Goal: Task Accomplishment & Management: Complete application form

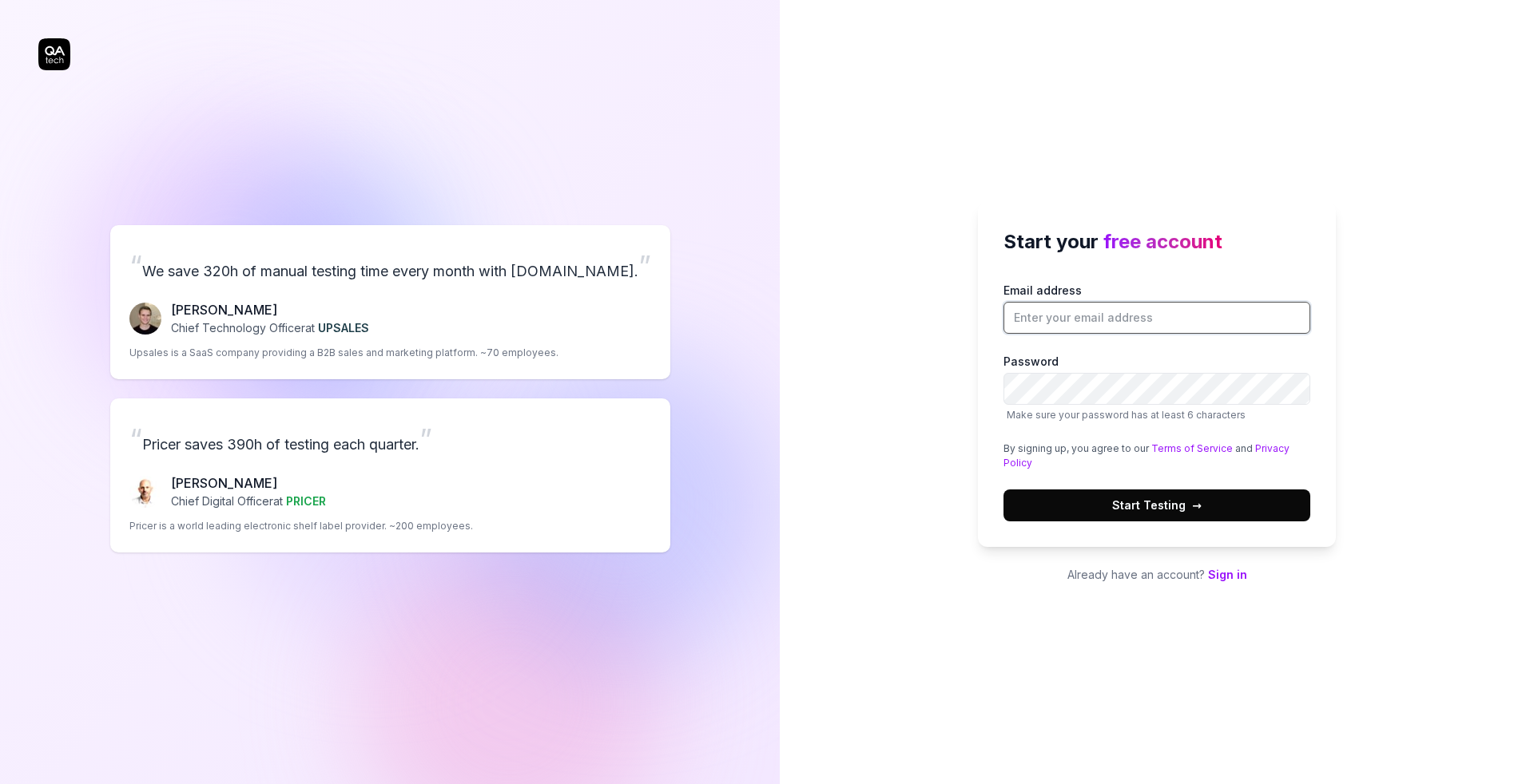
click at [1143, 311] on input "Email address" at bounding box center [1157, 318] width 307 height 32
type input "[PERSON_NAME]."
click at [1233, 577] on link "Sign in" at bounding box center [1227, 575] width 39 height 14
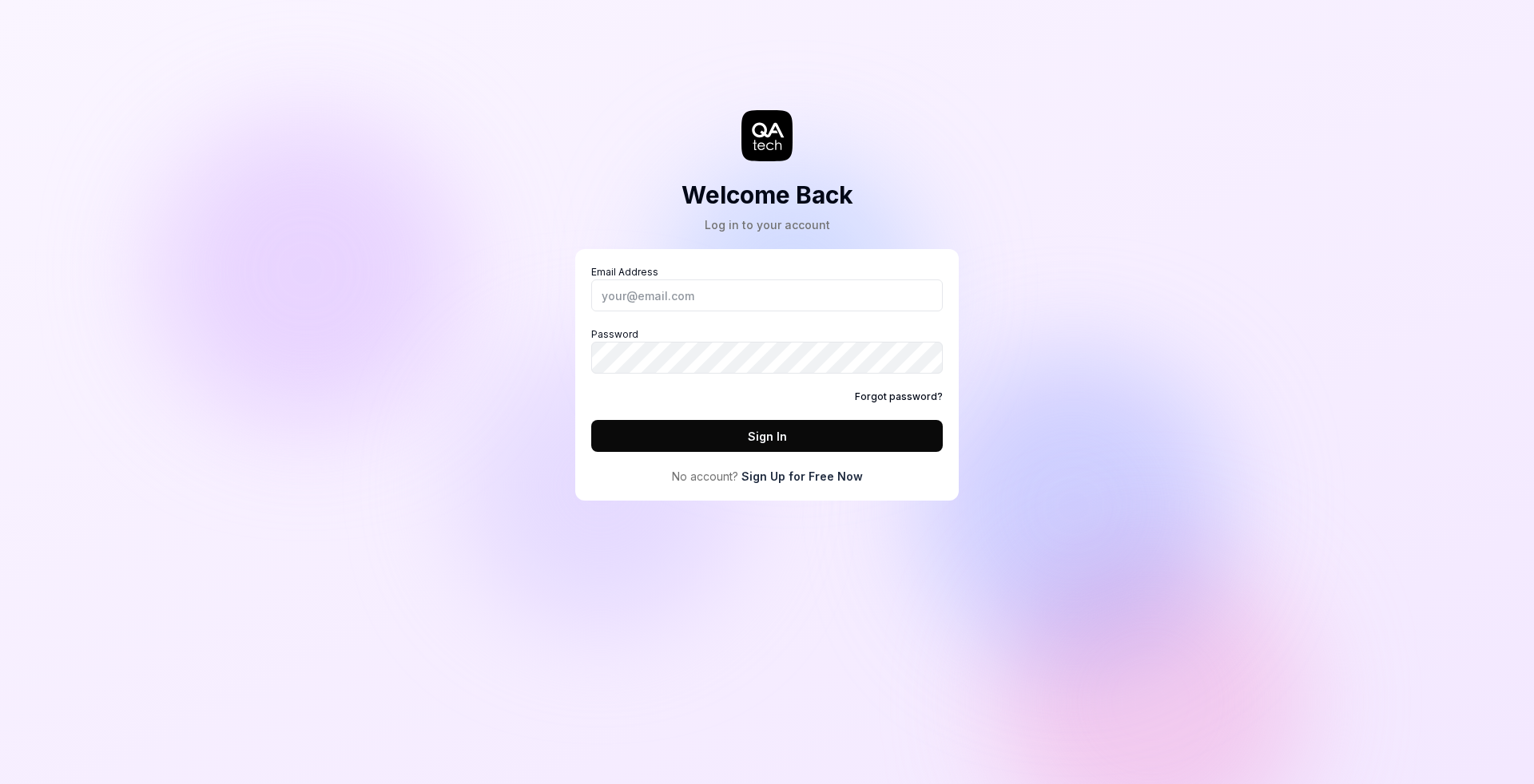
click at [787, 480] on link "Sign Up for Free Now" at bounding box center [801, 477] width 121 height 17
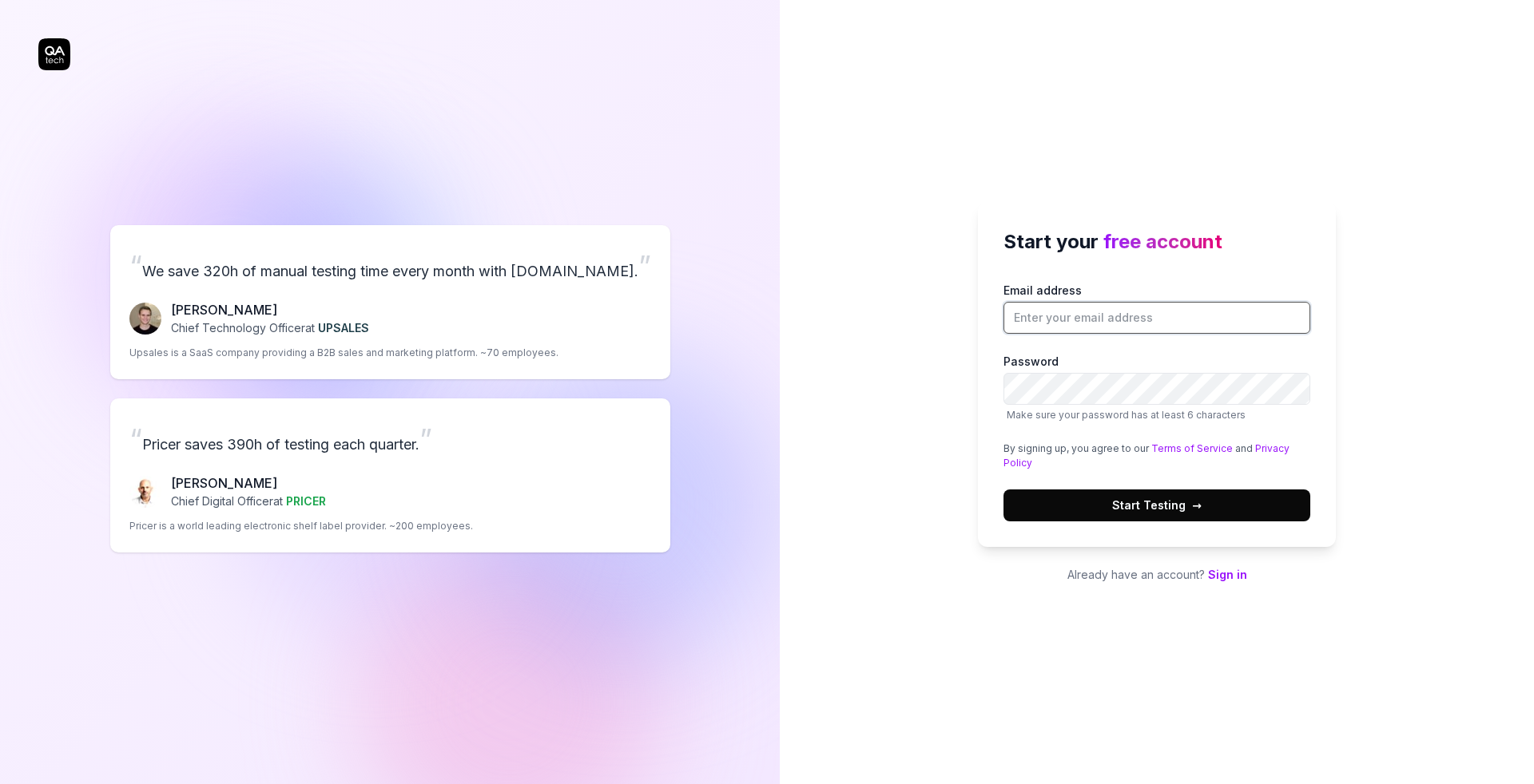
click at [1089, 311] on input "Email address" at bounding box center [1157, 318] width 307 height 32
click at [1004, 334] on div at bounding box center [1004, 334] width 0 height 0
click at [1282, 309] on input "da" at bounding box center [1157, 318] width 307 height 32
click at [1234, 317] on input "da" at bounding box center [1157, 318] width 307 height 32
type input "[PERSON_NAME][EMAIL_ADDRESS][DOMAIN_NAME]"
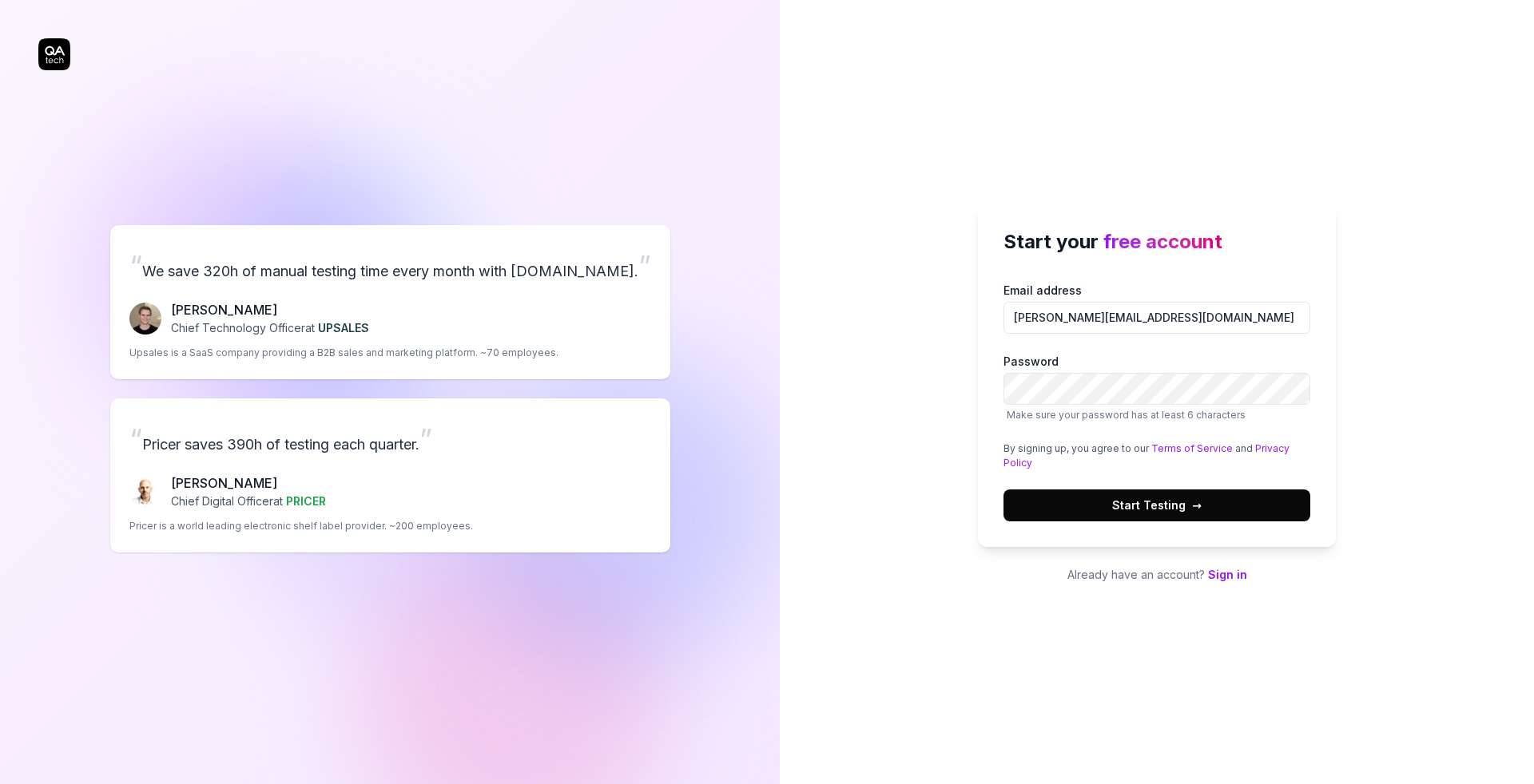
click at [905, 343] on div "Start your free account Email address [PERSON_NAME][EMAIL_ADDRESS][DOMAIN_NAME]…" at bounding box center [1157, 392] width 755 height 784
click at [1004, 405] on div at bounding box center [1004, 405] width 0 height 0
click at [1173, 513] on span "Start Testing →" at bounding box center [1157, 505] width 90 height 17
